Goal: Navigation & Orientation: Find specific page/section

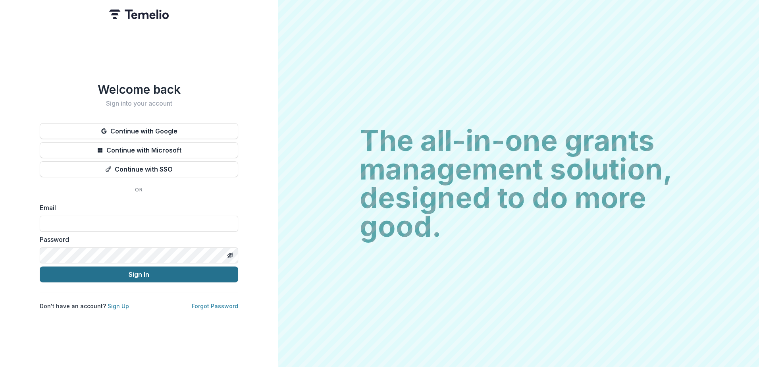
type input "**********"
click at [150, 270] on button "Sign In" at bounding box center [139, 274] width 199 height 16
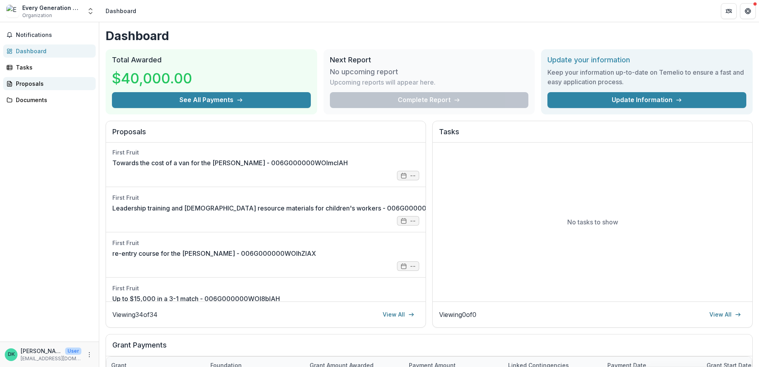
click at [24, 83] on div "Proposals" at bounding box center [52, 83] width 73 height 8
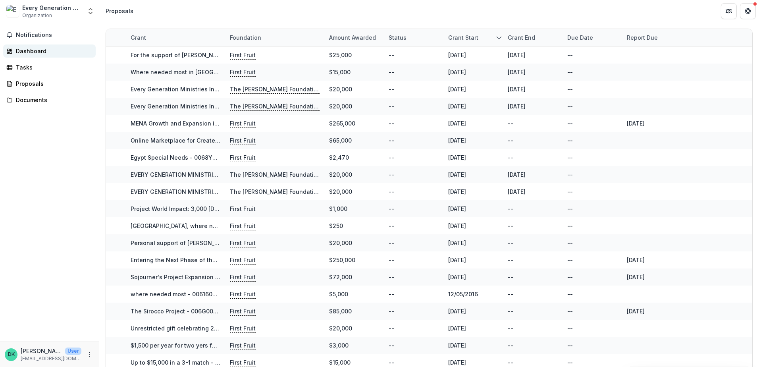
click at [32, 50] on div "Dashboard" at bounding box center [52, 51] width 73 height 8
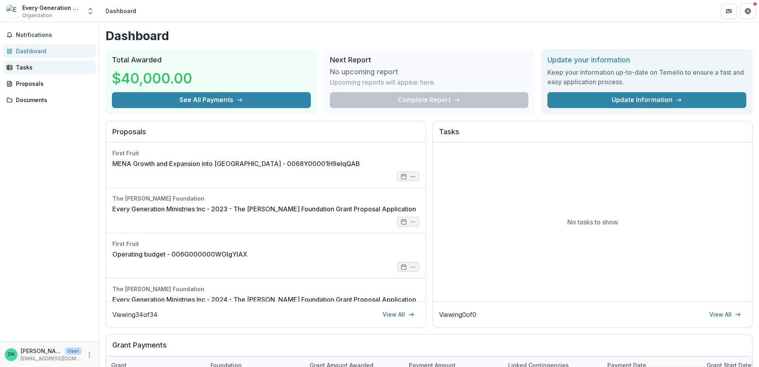
click at [29, 66] on div "Tasks" at bounding box center [52, 67] width 73 height 8
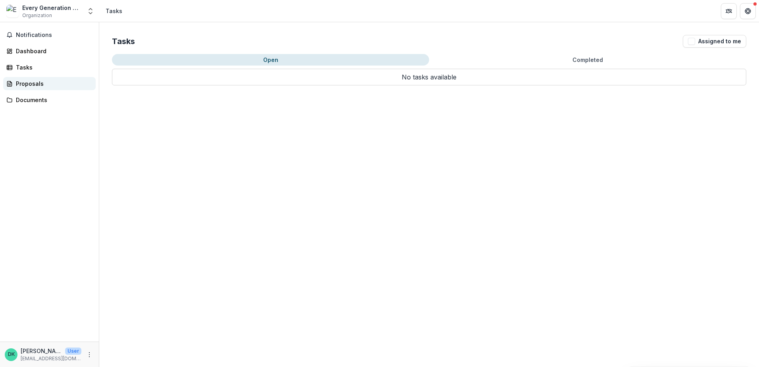
click at [27, 87] on div "Proposals" at bounding box center [52, 83] width 73 height 8
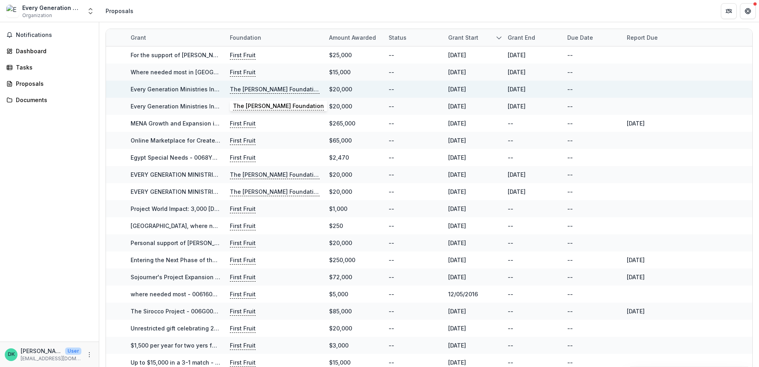
click at [268, 89] on p "The [PERSON_NAME] Foundation" at bounding box center [275, 89] width 90 height 9
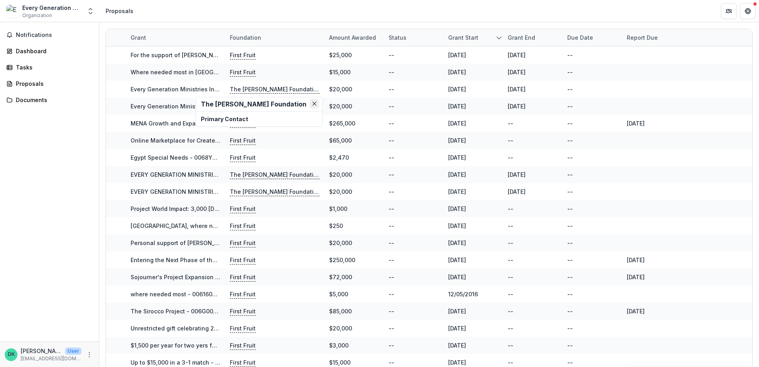
click at [313, 103] on icon "Close" at bounding box center [315, 104] width 4 height 4
click at [27, 51] on div "Dashboard" at bounding box center [52, 51] width 73 height 8
